Goal: Task Accomplishment & Management: Use online tool/utility

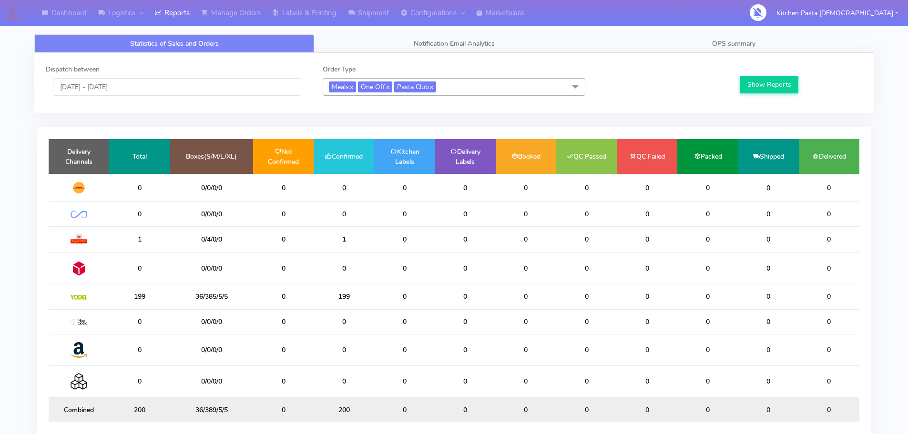
drag, startPoint x: 0, startPoint y: 136, endPoint x: 5, endPoint y: 233, distance: 96.5
click at [662, 57] on div "Dispatch between 14/09/2025 - 14/09/2025 Order Type Meals x One Off x Pasta Clu…" at bounding box center [454, 83] width 840 height 60
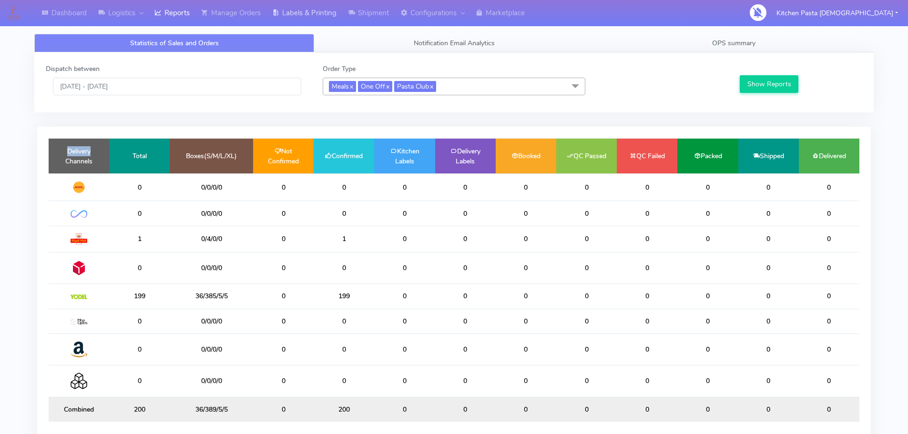
scroll to position [1, 0]
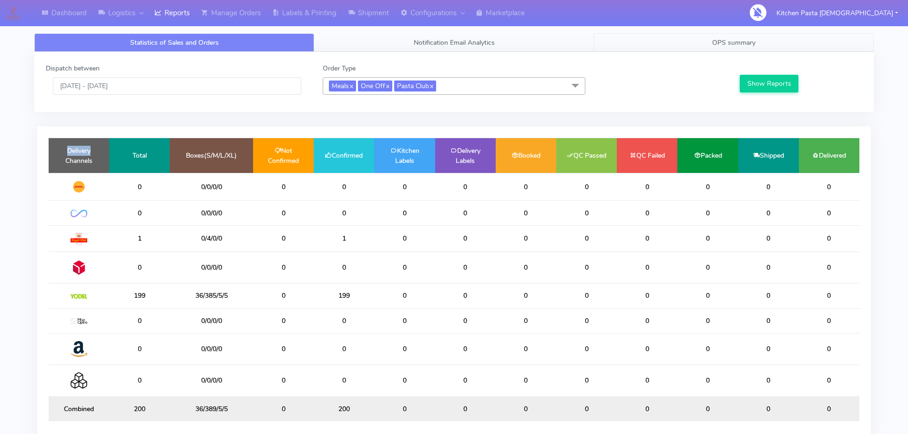
click at [733, 38] on link "OPS summary" at bounding box center [734, 42] width 280 height 19
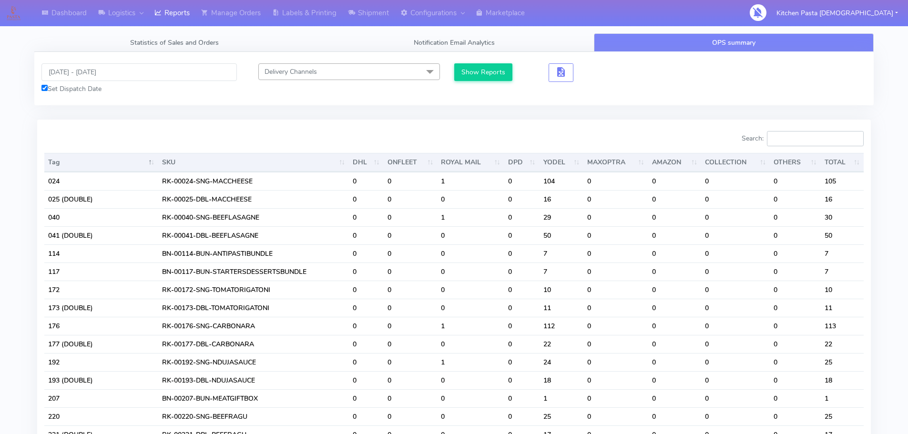
click at [803, 138] on input "Search:" at bounding box center [815, 138] width 97 height 15
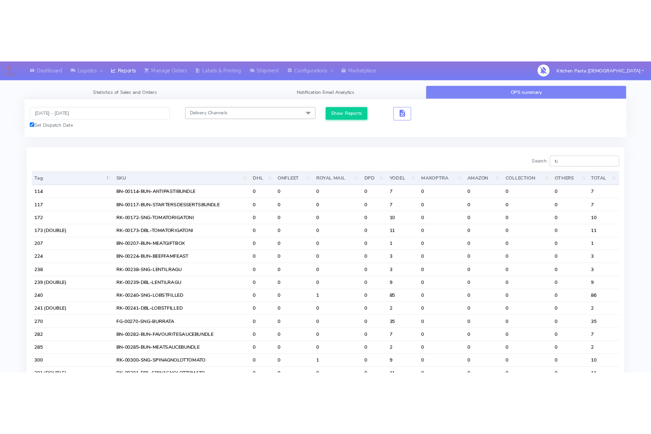
scroll to position [0, 0]
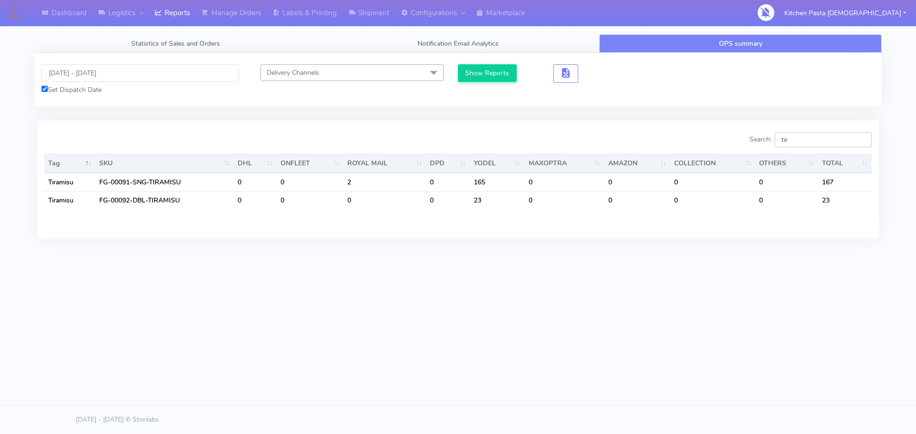
type input "tir"
drag, startPoint x: 789, startPoint y: 140, endPoint x: 754, endPoint y: 135, distance: 35.2
click at [754, 135] on div "Search: tir" at bounding box center [668, 141] width 406 height 19
drag, startPoint x: 804, startPoint y: 137, endPoint x: 745, endPoint y: 141, distance: 58.8
click at [745, 141] on div "Search: tir" at bounding box center [668, 141] width 406 height 19
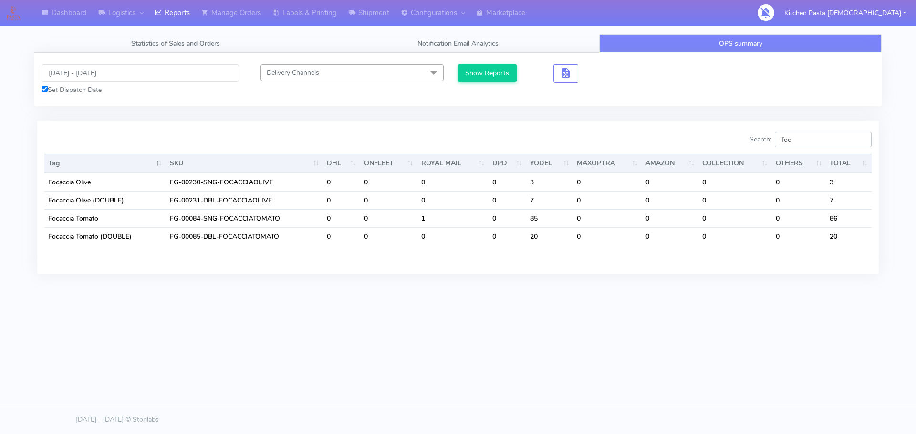
type input "foc"
drag, startPoint x: 803, startPoint y: 137, endPoint x: 773, endPoint y: 132, distance: 29.9
click at [773, 132] on label "Search: foc" at bounding box center [810, 139] width 122 height 15
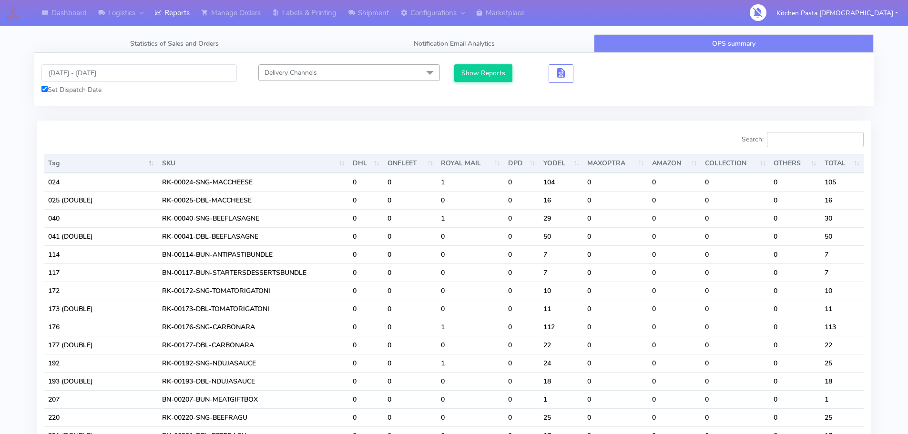
click at [797, 137] on input "Search:" at bounding box center [815, 139] width 97 height 15
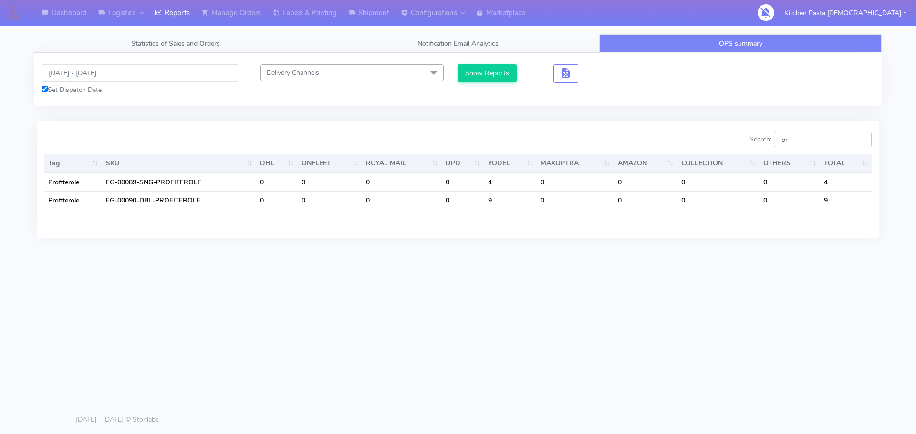
type input "pr"
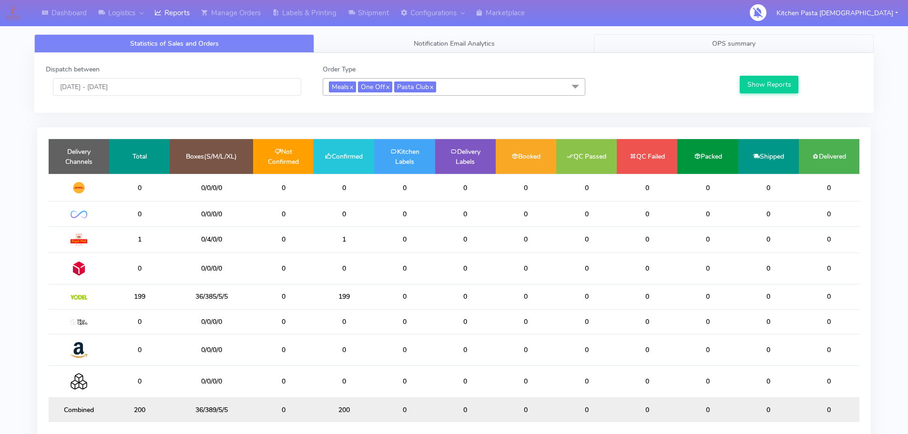
drag, startPoint x: 737, startPoint y: 43, endPoint x: 758, endPoint y: 56, distance: 24.4
click at [737, 43] on span "OPS summary" at bounding box center [733, 43] width 43 height 9
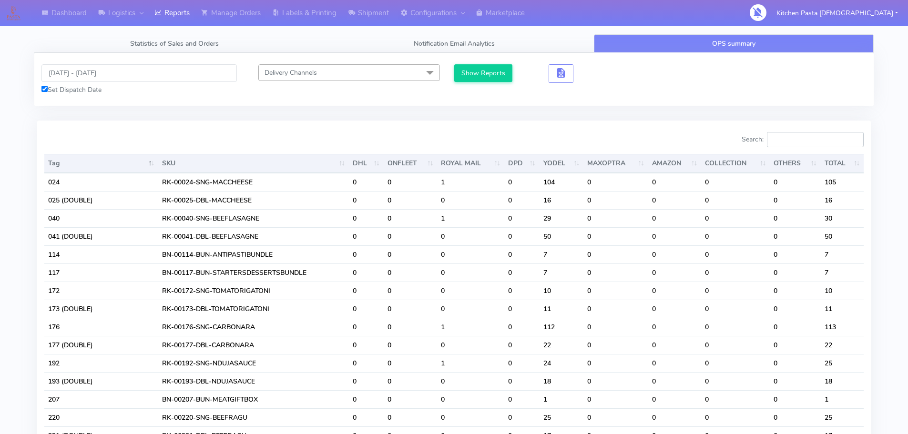
click at [828, 146] on input "Search:" at bounding box center [815, 139] width 97 height 15
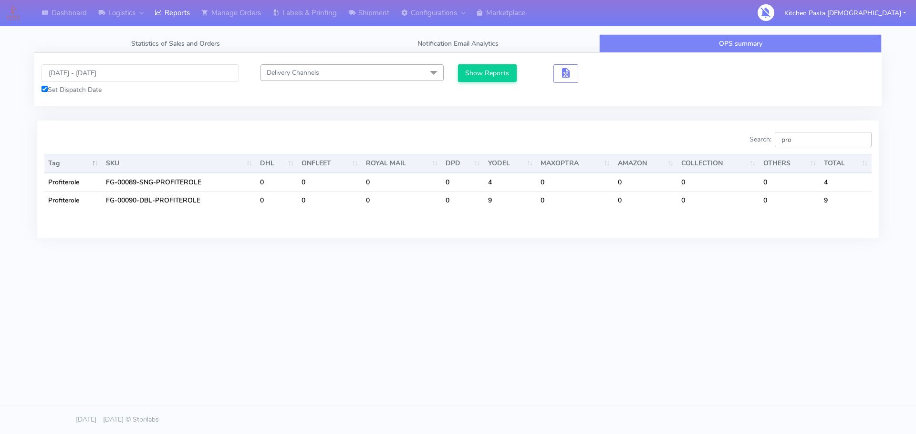
type input "pro"
drag, startPoint x: 809, startPoint y: 135, endPoint x: 754, endPoint y: 137, distance: 54.9
click at [754, 140] on div "Search: pro" at bounding box center [668, 141] width 406 height 19
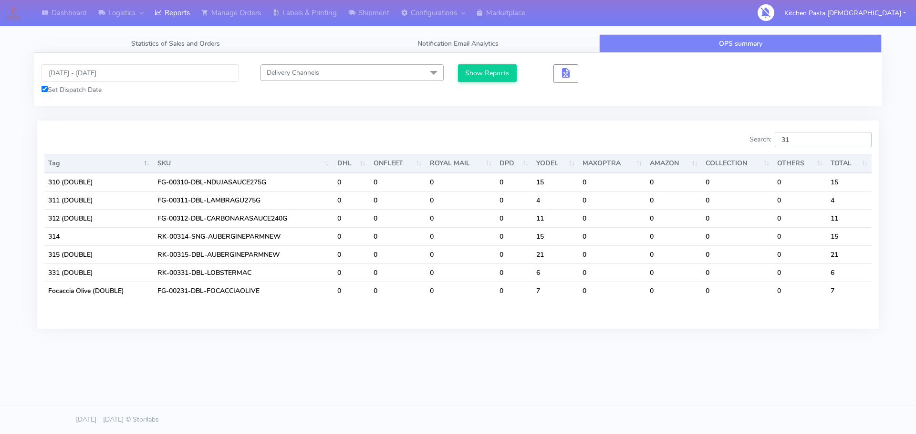
type input "312"
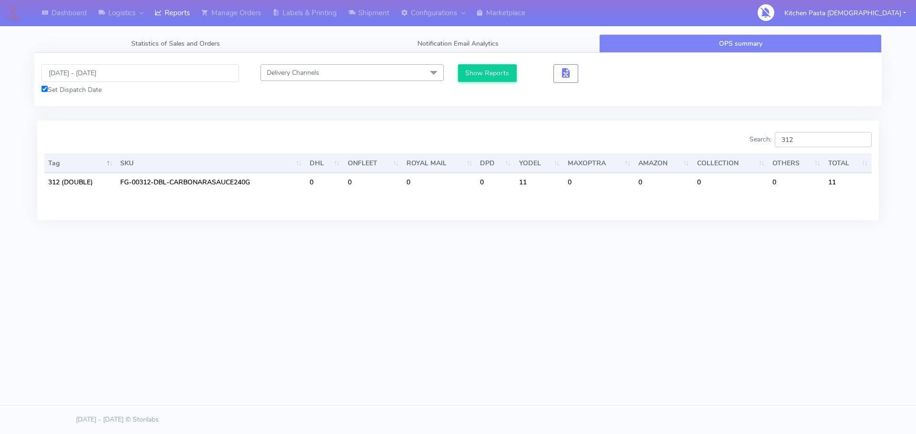
drag, startPoint x: 803, startPoint y: 147, endPoint x: 764, endPoint y: 149, distance: 39.2
click at [766, 149] on div "Search: 312" at bounding box center [668, 141] width 406 height 19
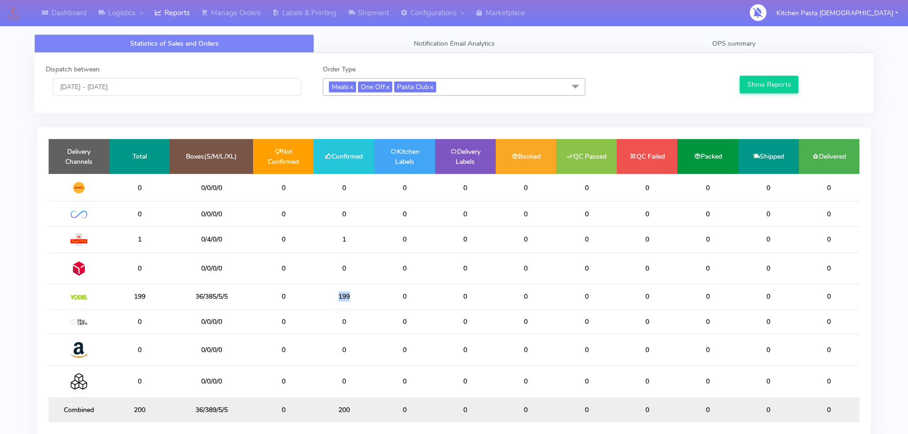
drag, startPoint x: 351, startPoint y: 299, endPoint x: 309, endPoint y: 299, distance: 42.0
click at [309, 299] on tr "199 36/385/5/5 0 199 0 0 0 0 0 0 0 0" at bounding box center [454, 297] width 811 height 25
click at [309, 299] on td "0" at bounding box center [283, 297] width 61 height 25
click at [175, 94] on input "[DATE] - [DATE]" at bounding box center [177, 87] width 248 height 18
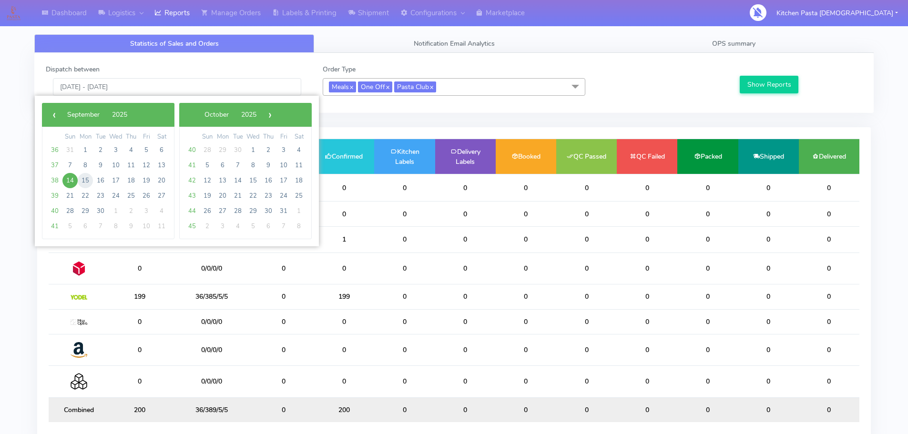
click at [83, 181] on span "15" at bounding box center [85, 180] width 15 height 15
click at [80, 181] on span "15" at bounding box center [85, 180] width 15 height 15
type input "15/09/2025 - 15/09/2025"
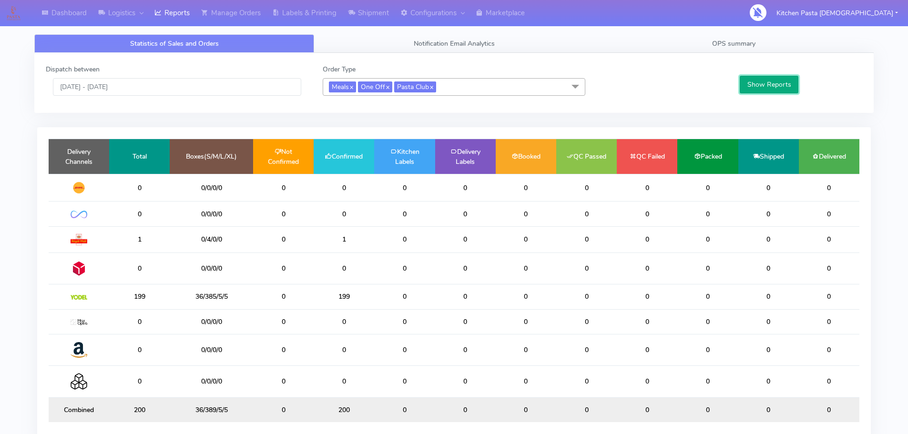
click at [758, 79] on button "Show Reports" at bounding box center [769, 85] width 59 height 18
click at [712, 34] on link "OPS summary" at bounding box center [734, 43] width 280 height 19
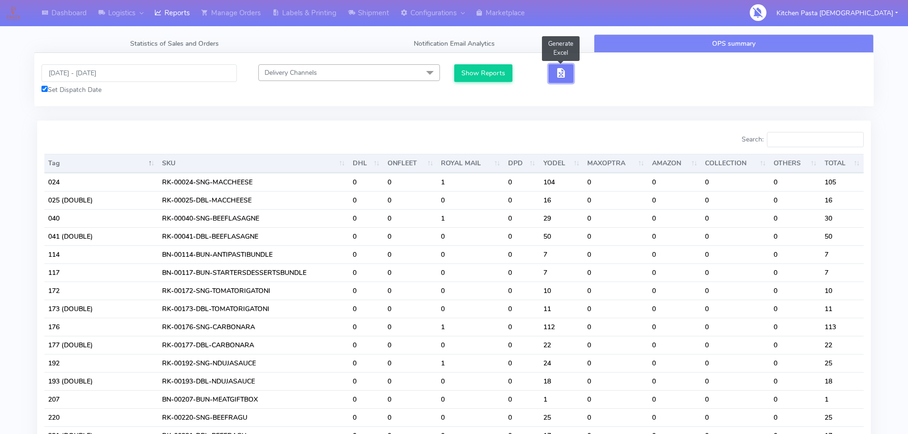
click at [558, 77] on span "button" at bounding box center [561, 75] width 11 height 9
click at [595, 75] on span "button" at bounding box center [595, 75] width 11 height 9
click at [783, 140] on input "Search:" at bounding box center [815, 139] width 97 height 15
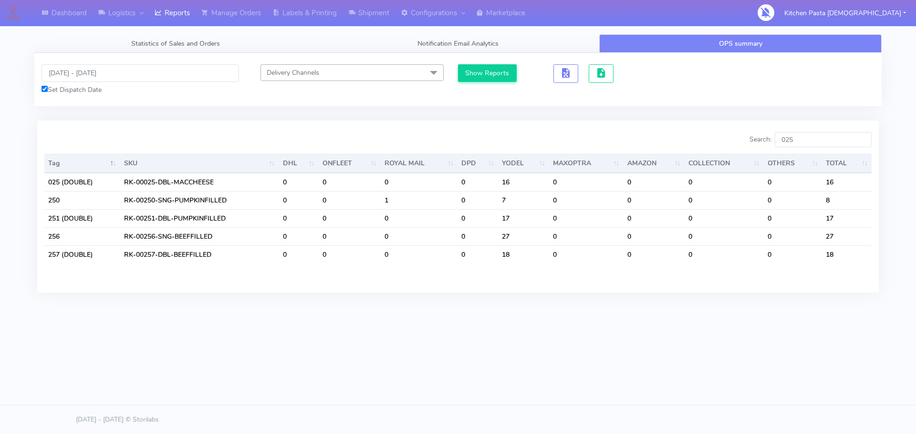
click at [808, 148] on div "Search: 025" at bounding box center [668, 141] width 406 height 19
click at [808, 145] on input "025" at bounding box center [822, 139] width 97 height 15
drag, startPoint x: 797, startPoint y: 138, endPoint x: 781, endPoint y: 137, distance: 16.3
click at [781, 137] on input "025" at bounding box center [822, 139] width 97 height 15
drag, startPoint x: 815, startPoint y: 137, endPoint x: 772, endPoint y: 137, distance: 43.9
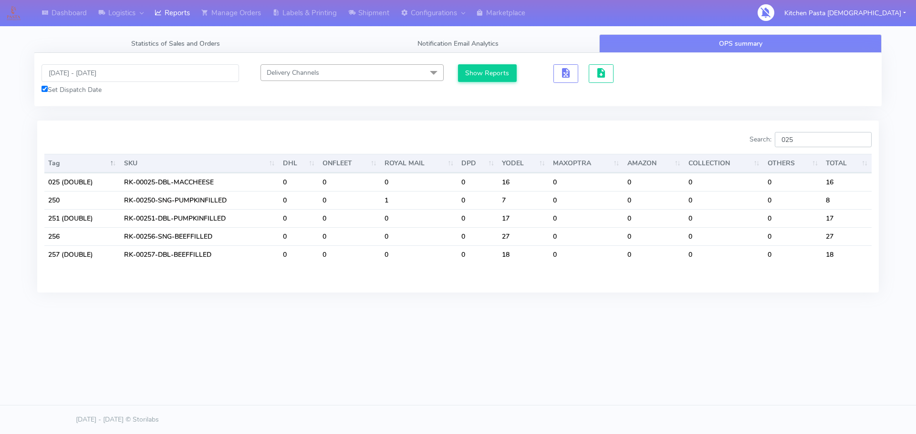
click at [774, 138] on label "Search: 025" at bounding box center [810, 139] width 122 height 15
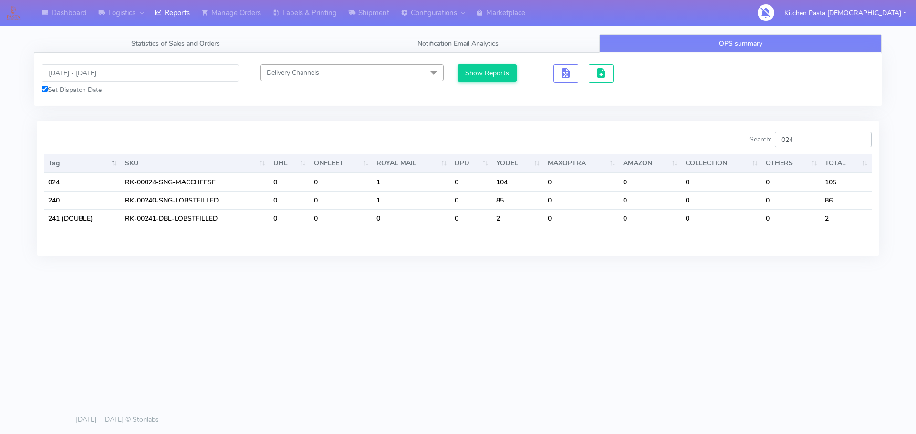
type input "024"
click at [354, 11] on icon at bounding box center [351, 13] width 7 height 10
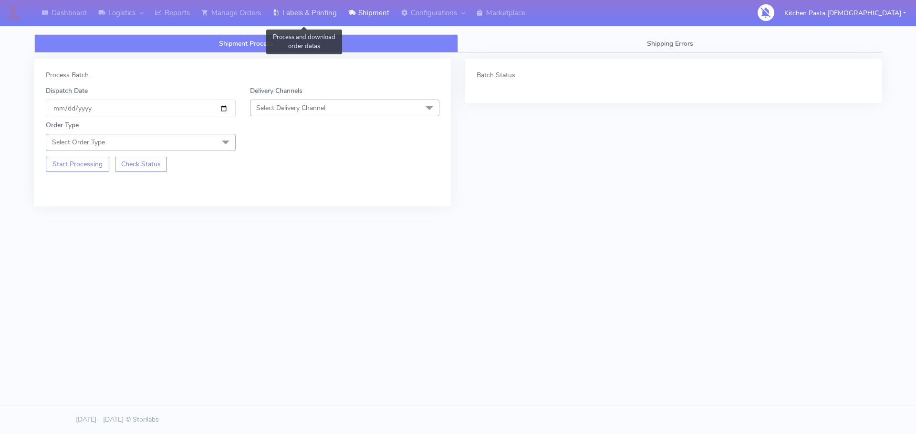
click at [310, 20] on link "Labels & Printing" at bounding box center [305, 13] width 76 height 26
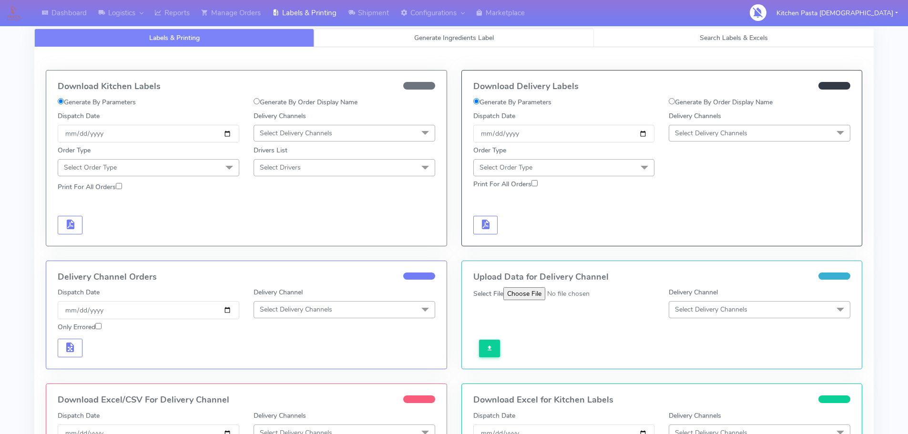
click at [456, 43] on link "Generate Ingredients Label" at bounding box center [454, 38] width 280 height 19
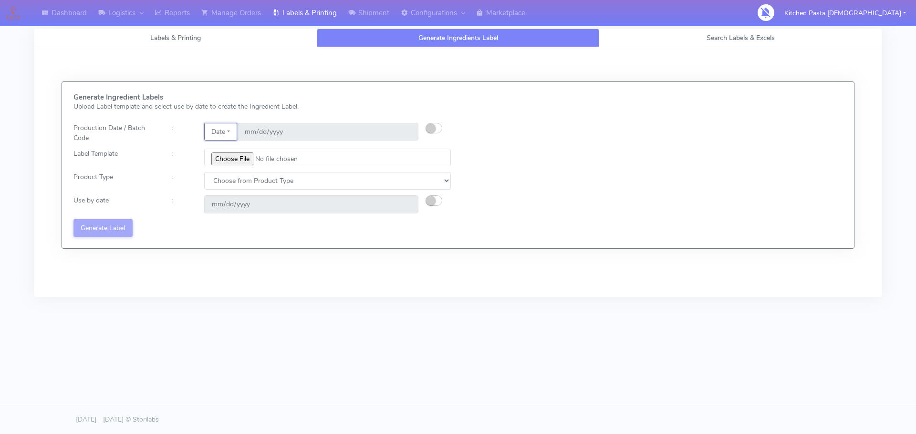
click at [233, 132] on button "Date" at bounding box center [220, 132] width 33 height 18
click at [241, 151] on link "Code" at bounding box center [242, 151] width 75 height 16
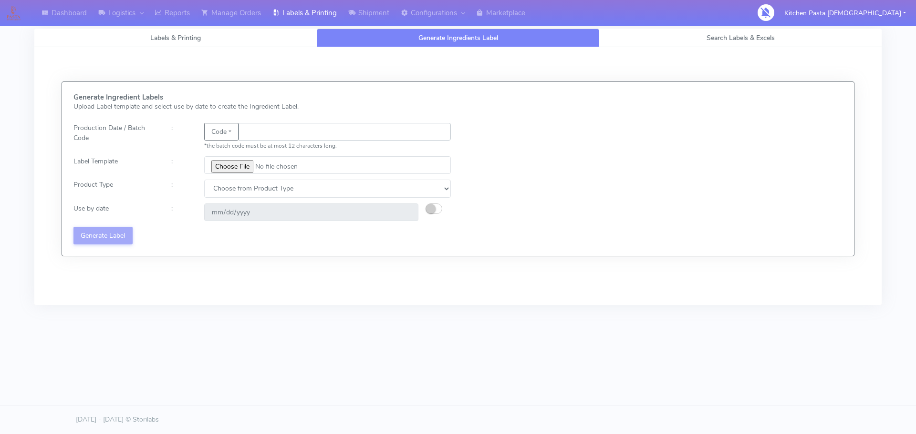
click at [276, 132] on input "text" at bounding box center [344, 132] width 212 height 18
type input "25252"
click at [245, 166] on input "file" at bounding box center [327, 165] width 247 height 18
type input "C:\fakepath\Pasta Evangelists truffle mac & cheese for 1_V2.jpg"
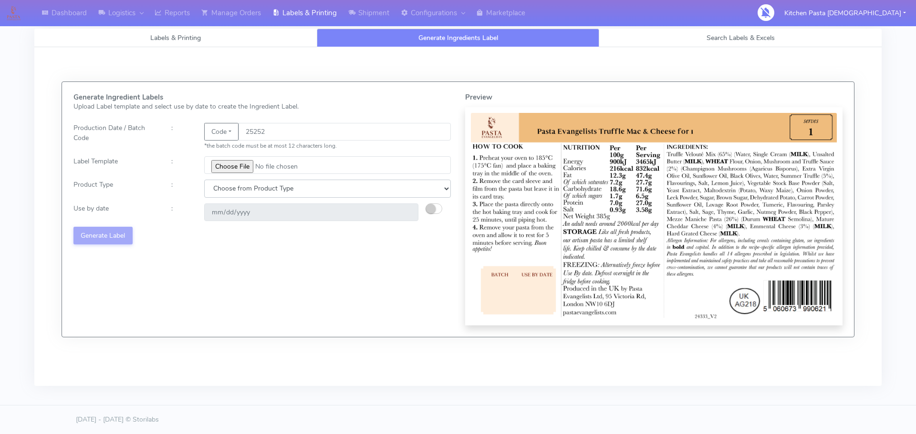
click at [334, 186] on select "Choose from Product Type ECOM ERETAIL CIRCULAR CIRC_DESERTS LASAGNE" at bounding box center [327, 189] width 247 height 18
select select "4"
click at [204, 180] on select "Choose from Product Type ECOM ERETAIL CIRCULAR CIRC_DESERTS LASAGNE" at bounding box center [327, 189] width 247 height 18
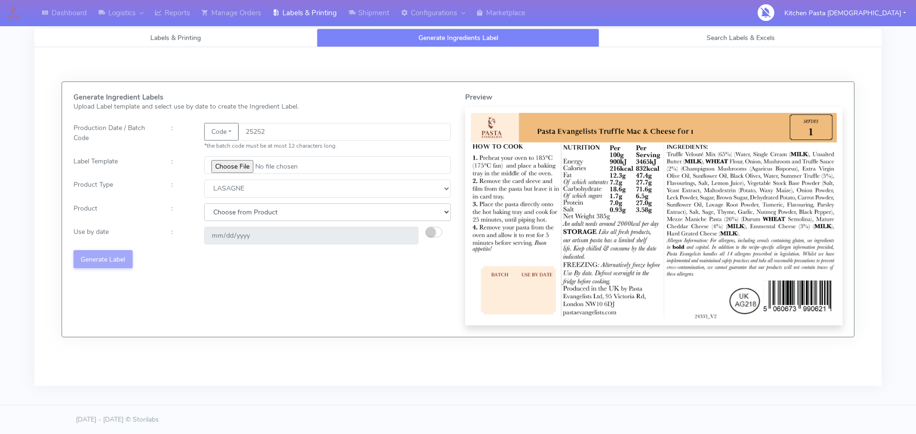
click at [288, 216] on select "Choose from Product LASAGNE" at bounding box center [327, 213] width 247 height 18
select select "0"
click at [204, 204] on select "Choose from Product LASAGNE" at bounding box center [327, 213] width 247 height 18
click at [430, 231] on small "button" at bounding box center [431, 232] width 10 height 10
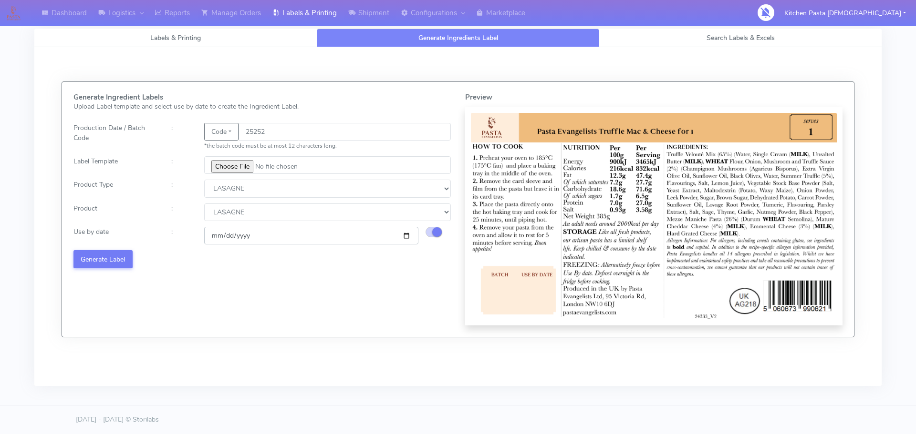
click at [403, 240] on input "2025-09-24" at bounding box center [311, 236] width 214 height 18
click at [408, 236] on input "2025-09-24" at bounding box center [311, 236] width 214 height 18
type input "2025-09-27"
click at [127, 262] on button "Generate Label" at bounding box center [102, 259] width 59 height 18
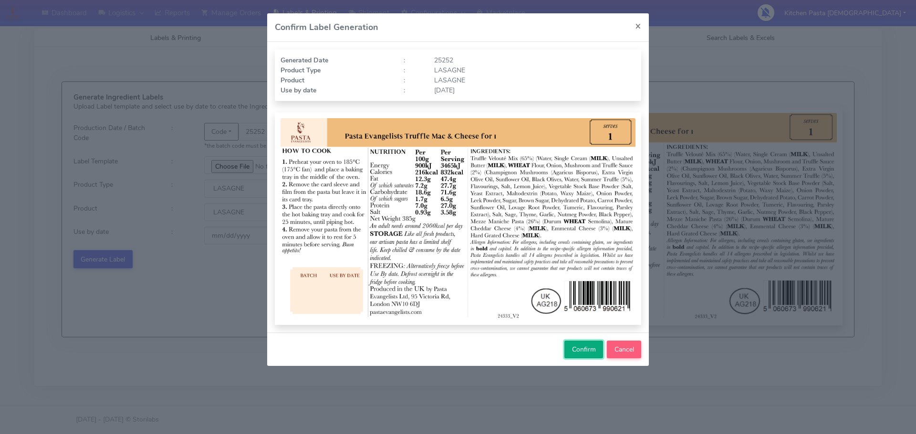
click at [589, 345] on span "Confirm" at bounding box center [584, 349] width 24 height 9
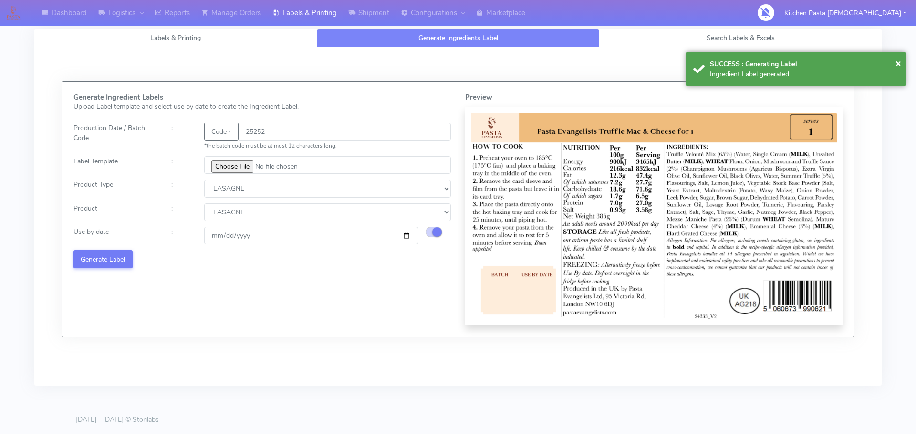
select select
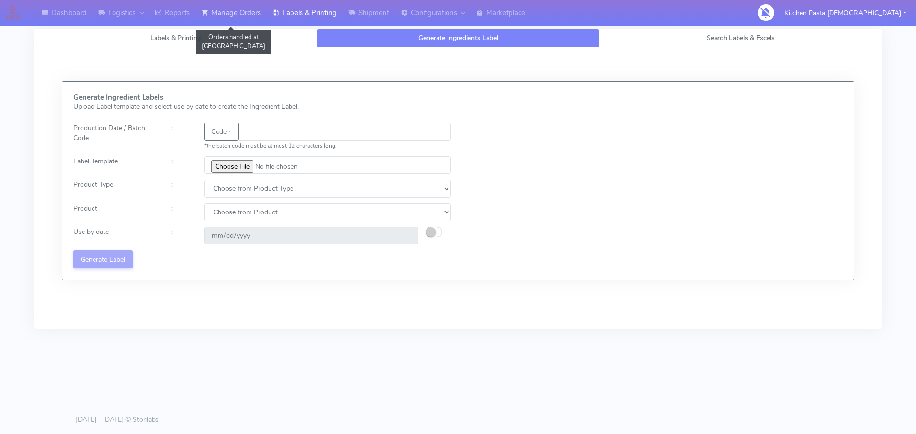
drag, startPoint x: 223, startPoint y: 22, endPoint x: 216, endPoint y: 22, distance: 7.2
click at [223, 22] on link "Manage Orders" at bounding box center [231, 13] width 71 height 26
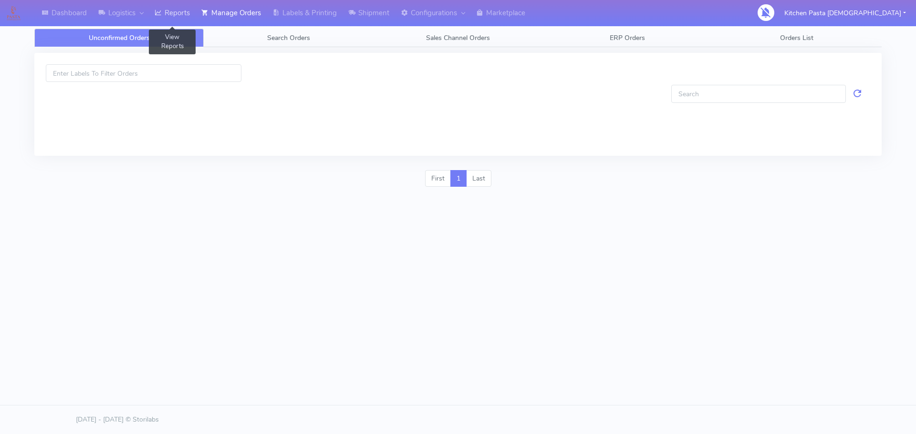
click at [178, 22] on link "Reports" at bounding box center [172, 13] width 47 height 26
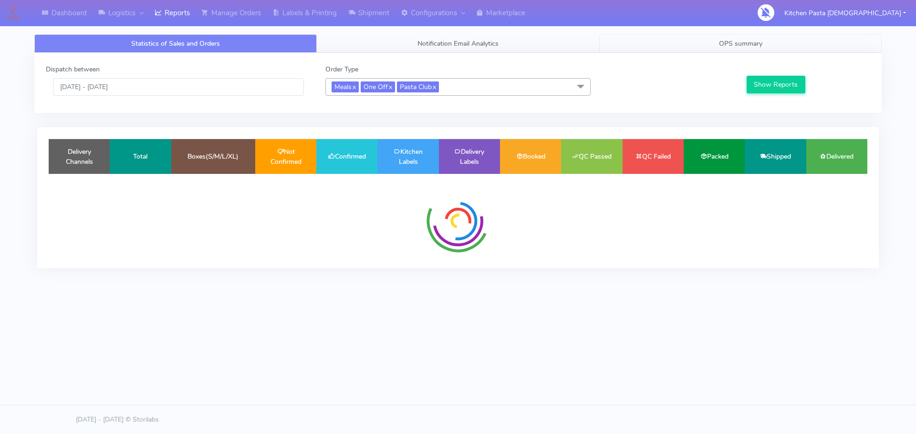
click at [800, 42] on link "OPS summary" at bounding box center [740, 43] width 282 height 19
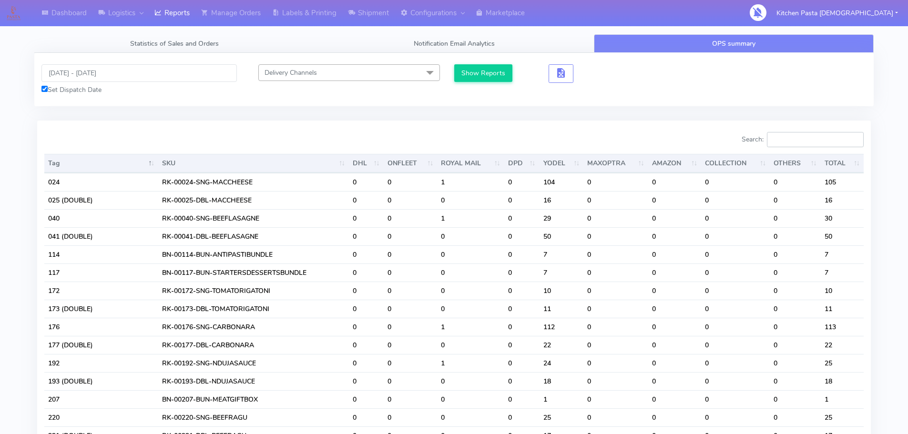
click at [828, 140] on input "Search:" at bounding box center [815, 139] width 97 height 15
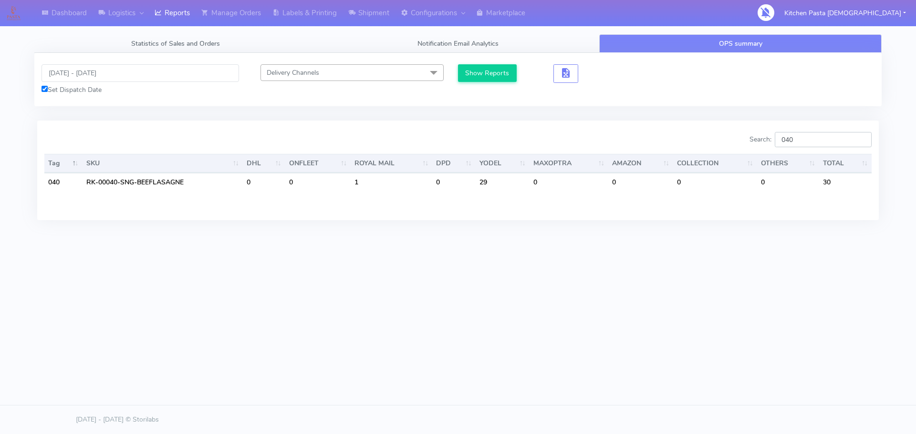
click at [825, 137] on input "040" at bounding box center [822, 139] width 97 height 15
type input "041"
click at [152, 71] on input "[DATE] - [DATE]" at bounding box center [139, 73] width 197 height 18
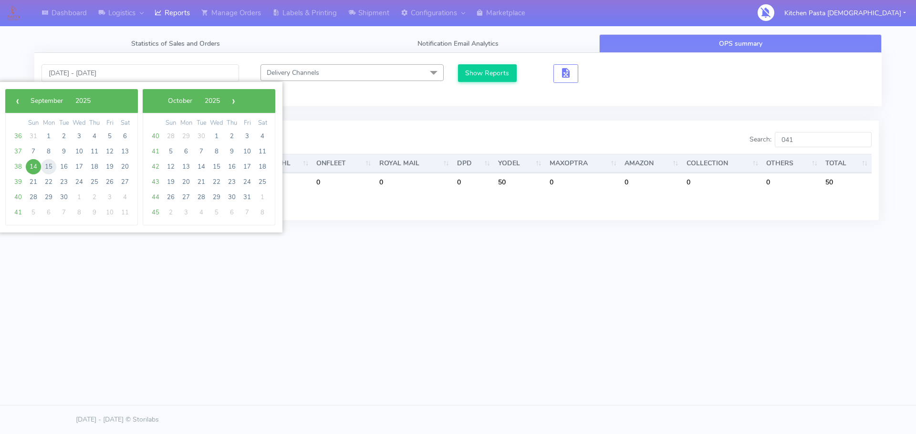
click at [52, 167] on span "15" at bounding box center [48, 166] width 15 height 15
type input "15/09/2025 - 15/09/2025"
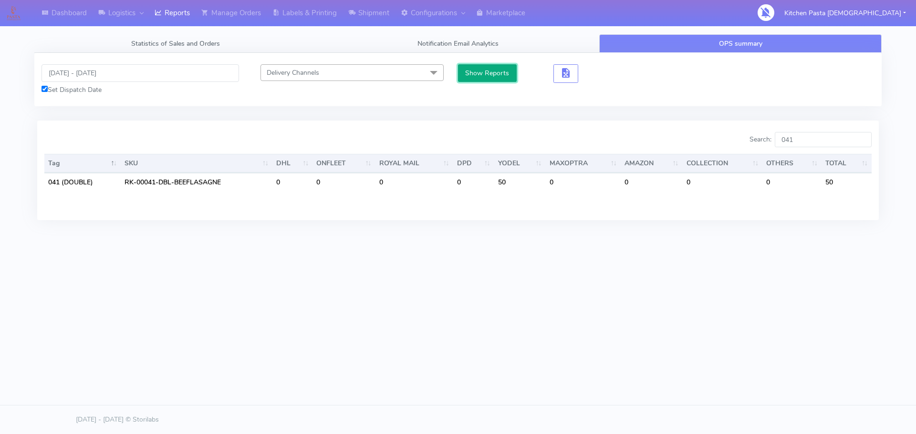
click at [503, 78] on button "Show Reports" at bounding box center [487, 73] width 59 height 18
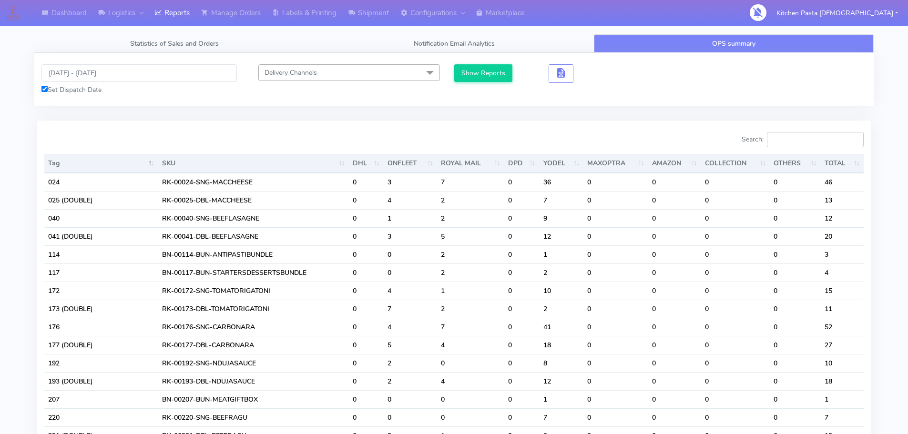
click at [801, 139] on input "Search:" at bounding box center [815, 139] width 97 height 15
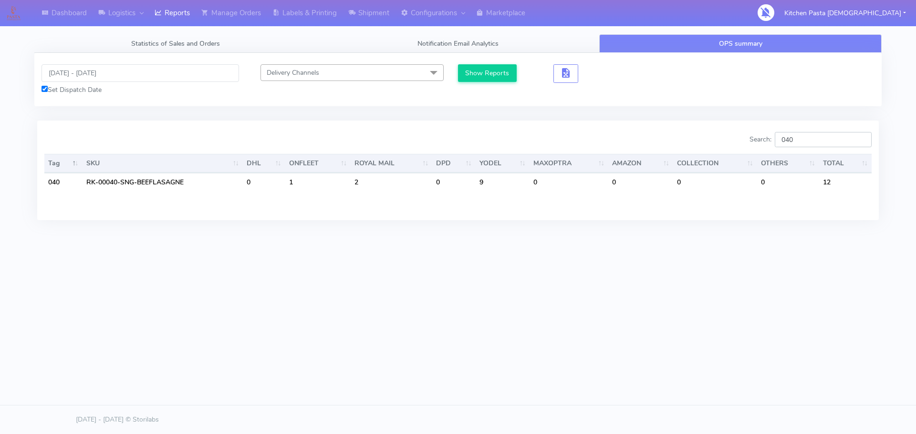
click at [833, 134] on input "040" at bounding box center [822, 139] width 97 height 15
type input "041"
drag, startPoint x: 816, startPoint y: 142, endPoint x: 766, endPoint y: 141, distance: 49.6
click at [766, 141] on label "Search: 041" at bounding box center [810, 139] width 122 height 15
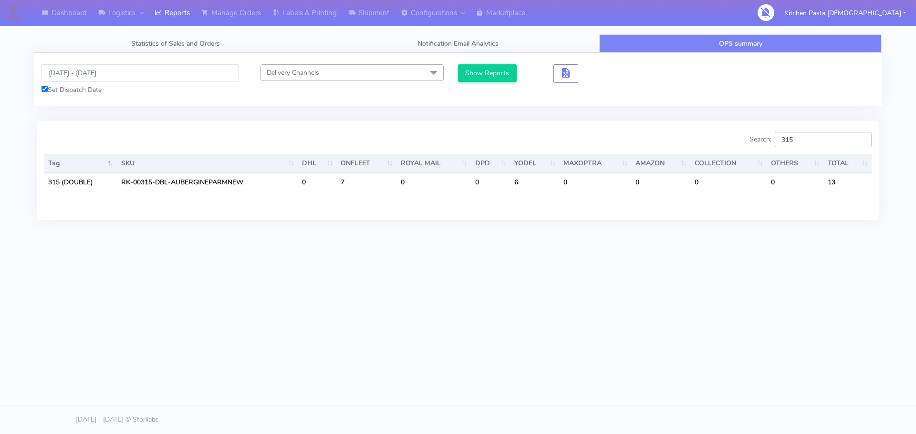
type input "315"
click at [86, 72] on input "15/09/2025 - 15/09/2025" at bounding box center [139, 73] width 197 height 18
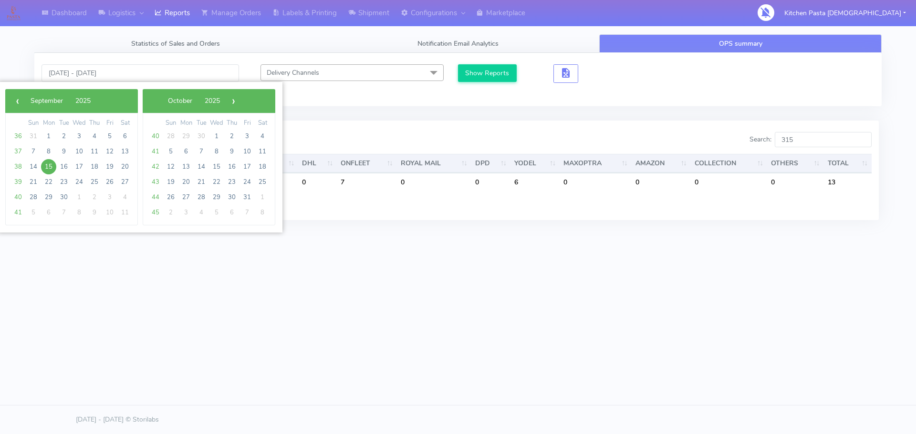
click at [48, 165] on span "15" at bounding box center [48, 166] width 15 height 15
click at [477, 76] on button "Show Reports" at bounding box center [487, 73] width 59 height 18
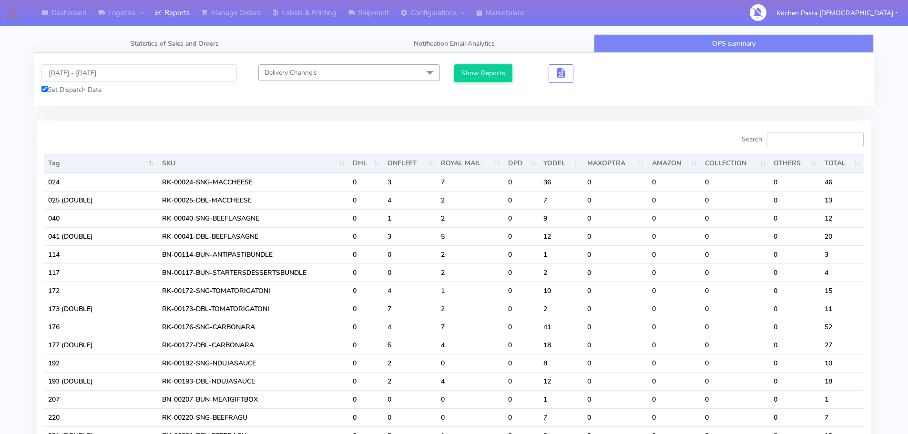
click at [815, 138] on input "Search:" at bounding box center [815, 139] width 97 height 15
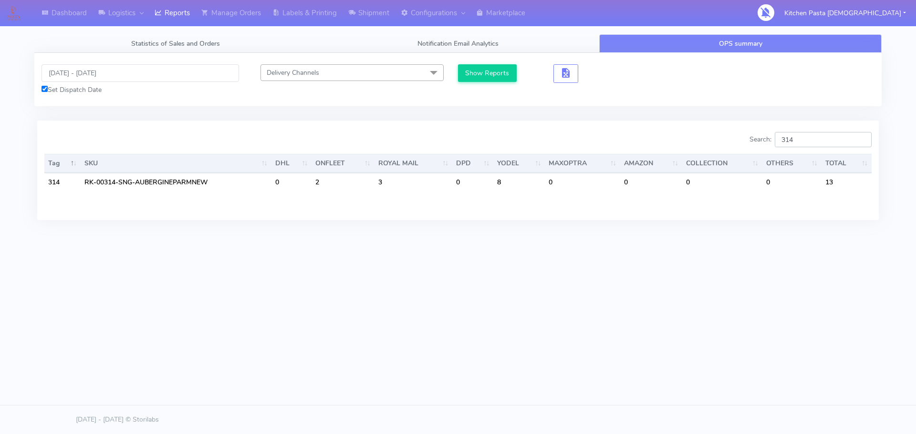
drag, startPoint x: 824, startPoint y: 139, endPoint x: 795, endPoint y: 141, distance: 28.2
click at [795, 141] on input "314" at bounding box center [822, 139] width 97 height 15
click at [806, 142] on input "314" at bounding box center [822, 139] width 97 height 15
type input "315"
click at [98, 75] on input "15/09/2025 - 15/09/2025" at bounding box center [139, 73] width 197 height 18
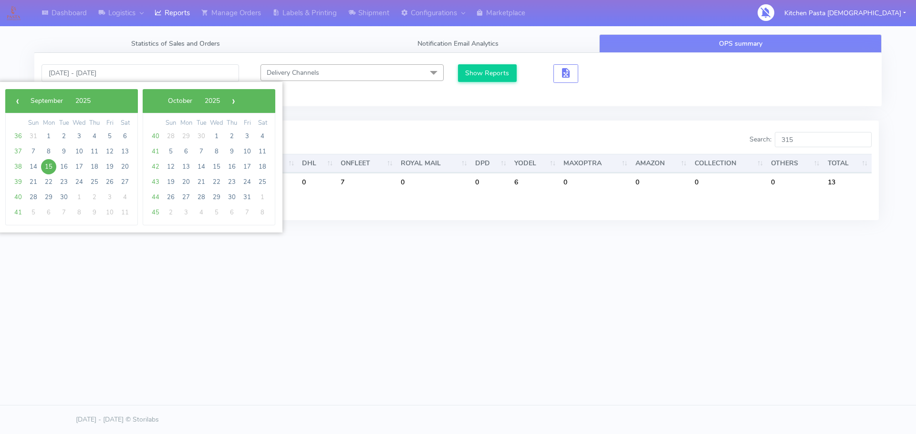
type input "[DATE] - [DATE]"
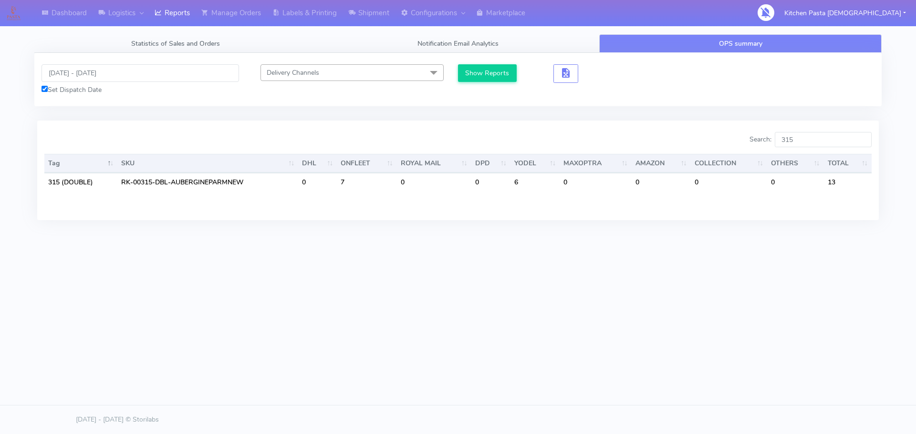
click at [487, 74] on button "Show Reports" at bounding box center [487, 73] width 59 height 18
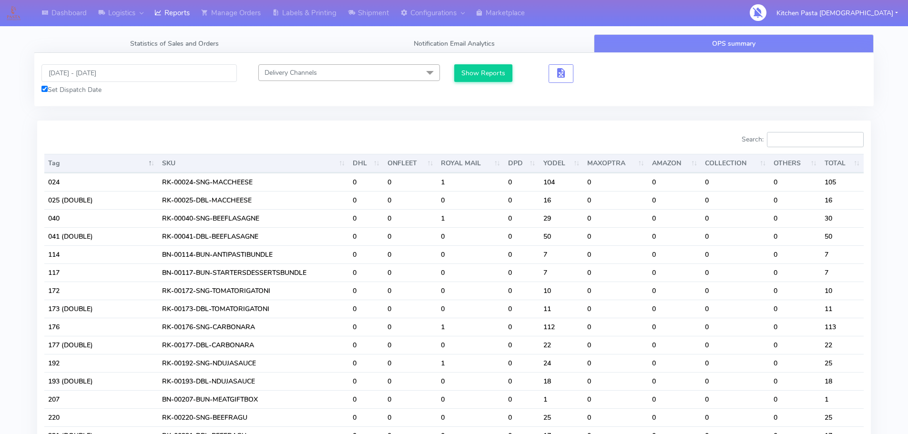
click at [812, 141] on input "Search:" at bounding box center [815, 139] width 97 height 15
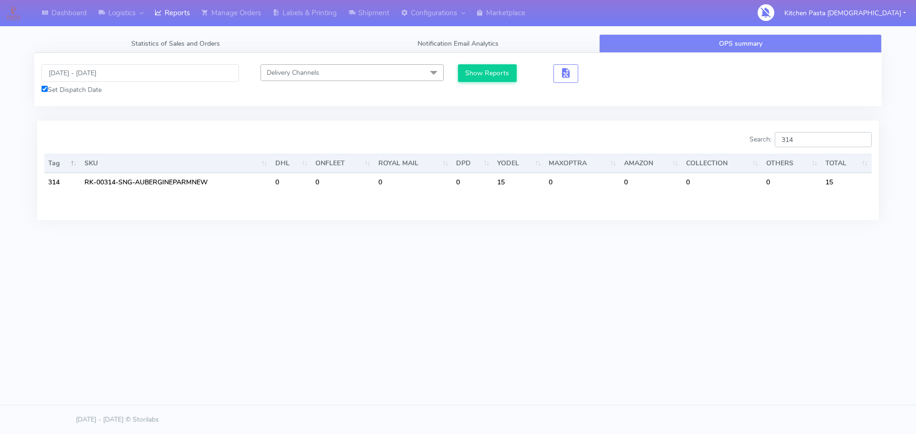
click at [811, 140] on input "314" at bounding box center [822, 139] width 97 height 15
type input "315"
